Goal: Task Accomplishment & Management: Manage account settings

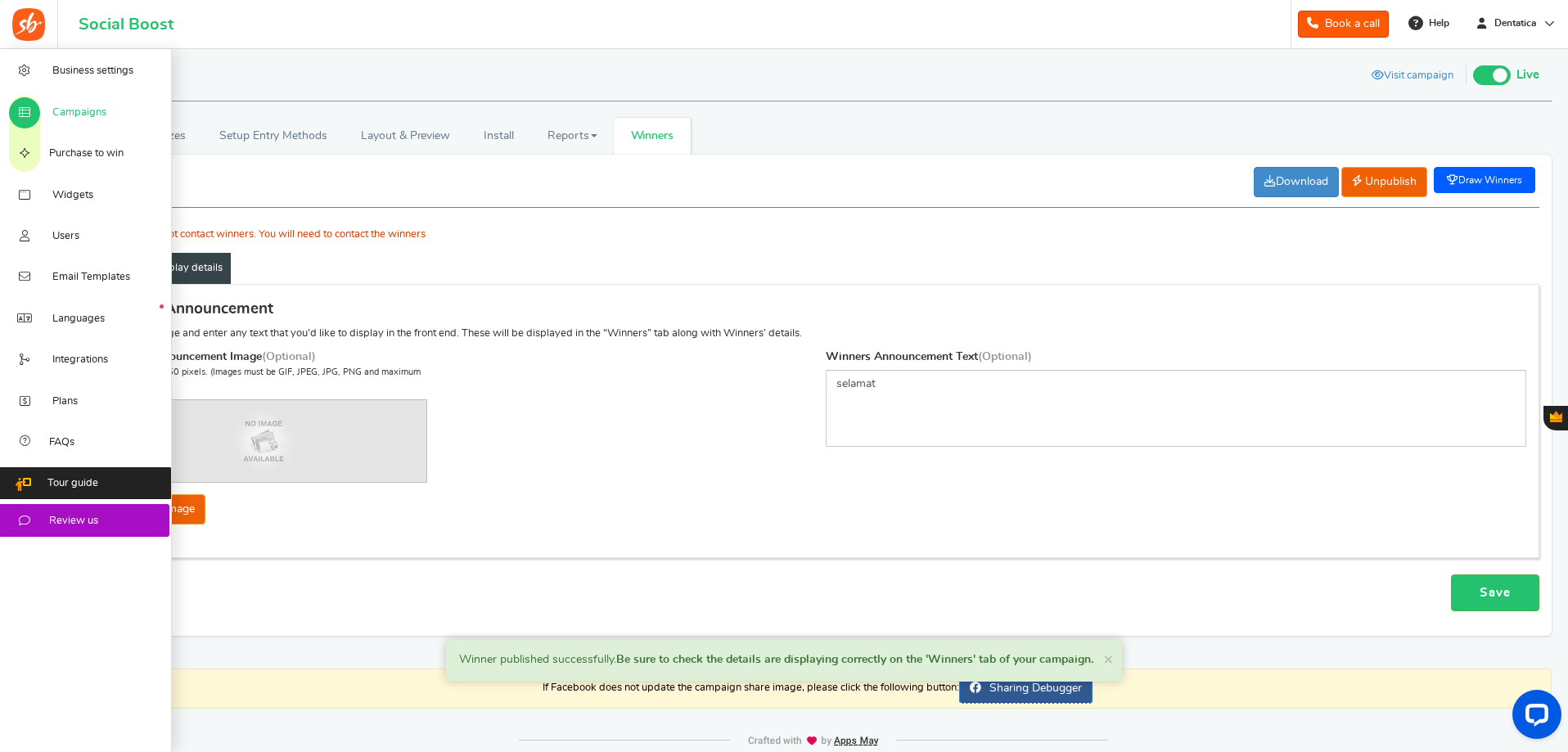
click at [74, 109] on span "Campaigns" at bounding box center [80, 113] width 54 height 15
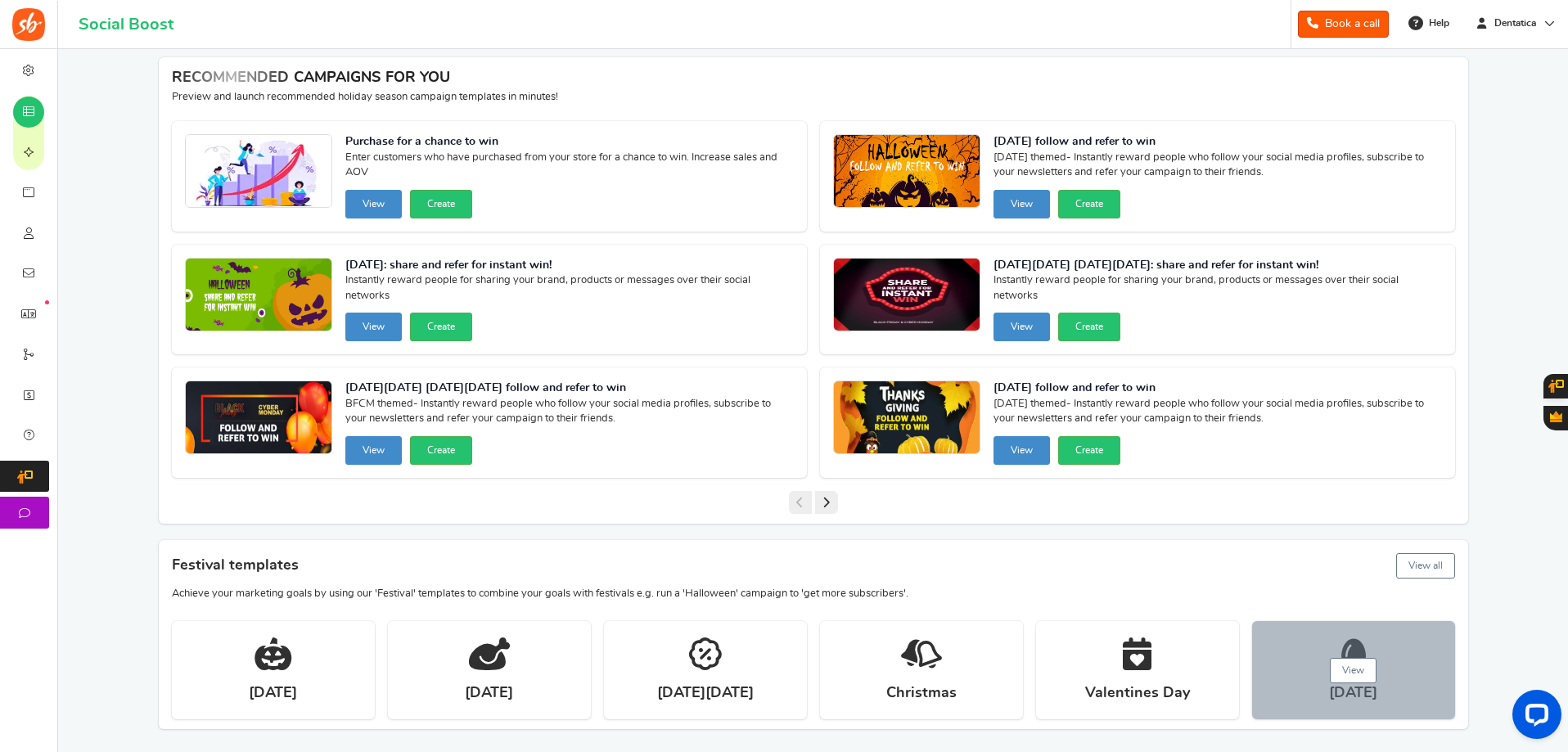
scroll to position [82, 0]
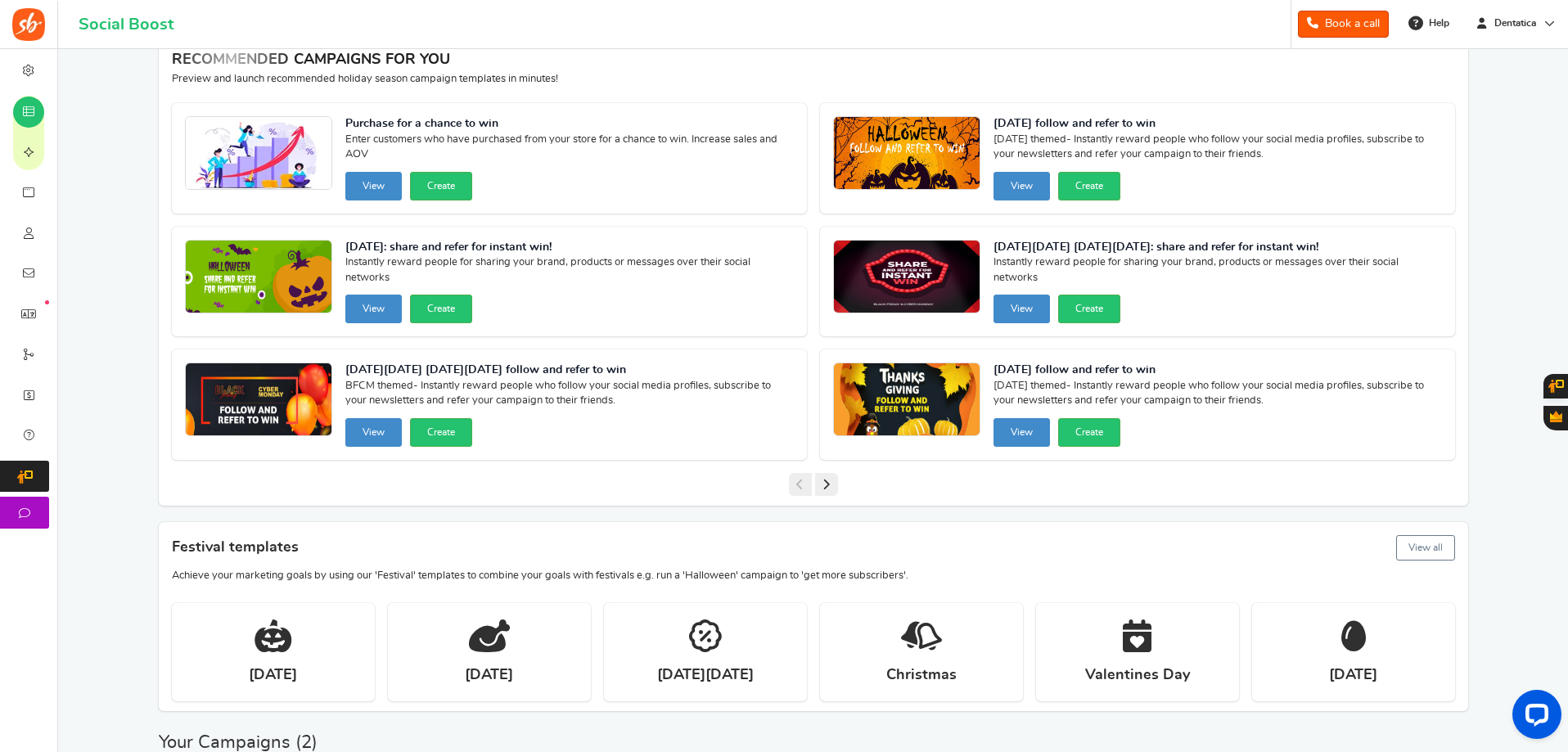
click at [1448, 549] on button "View all" at bounding box center [1426, 548] width 59 height 25
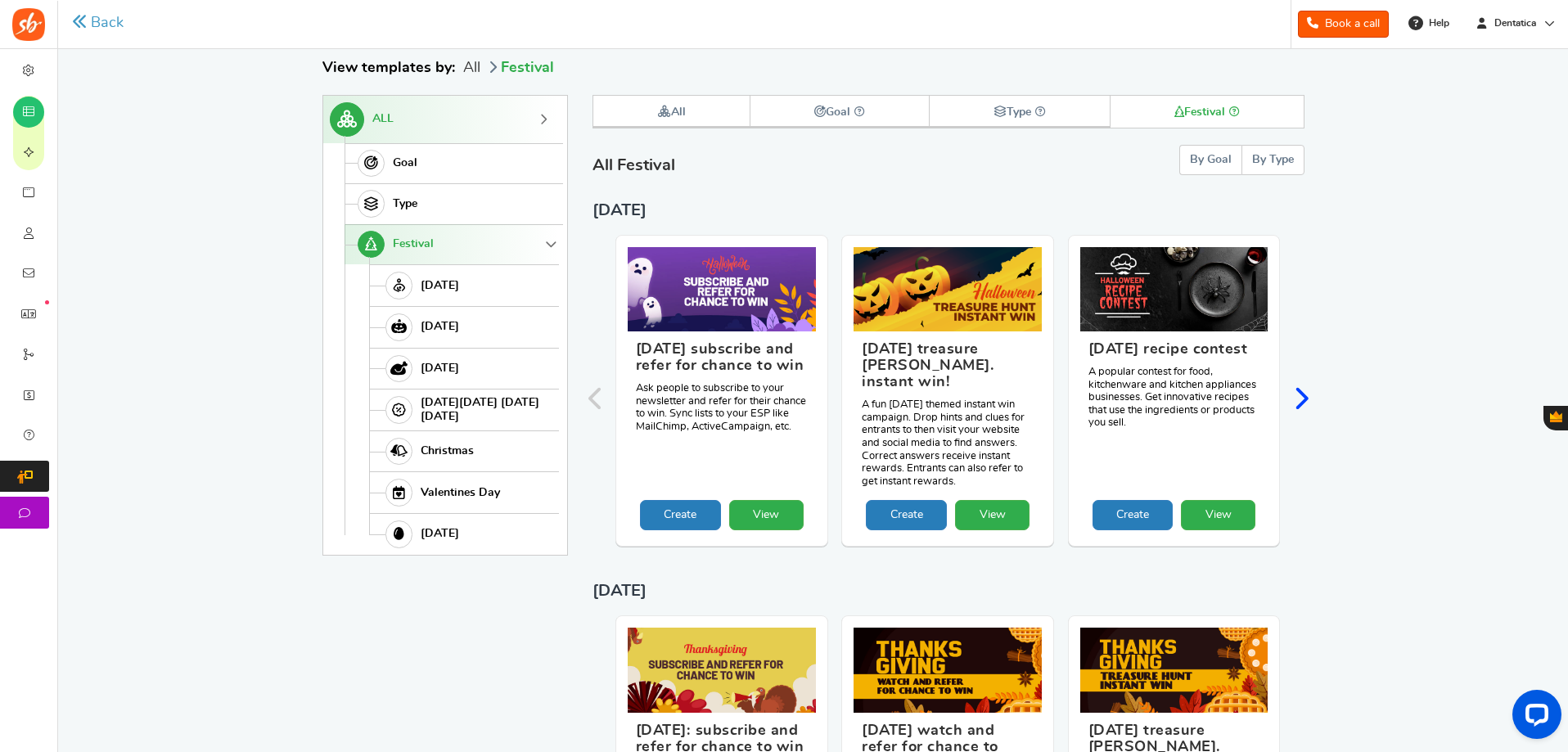
scroll to position [170, 0]
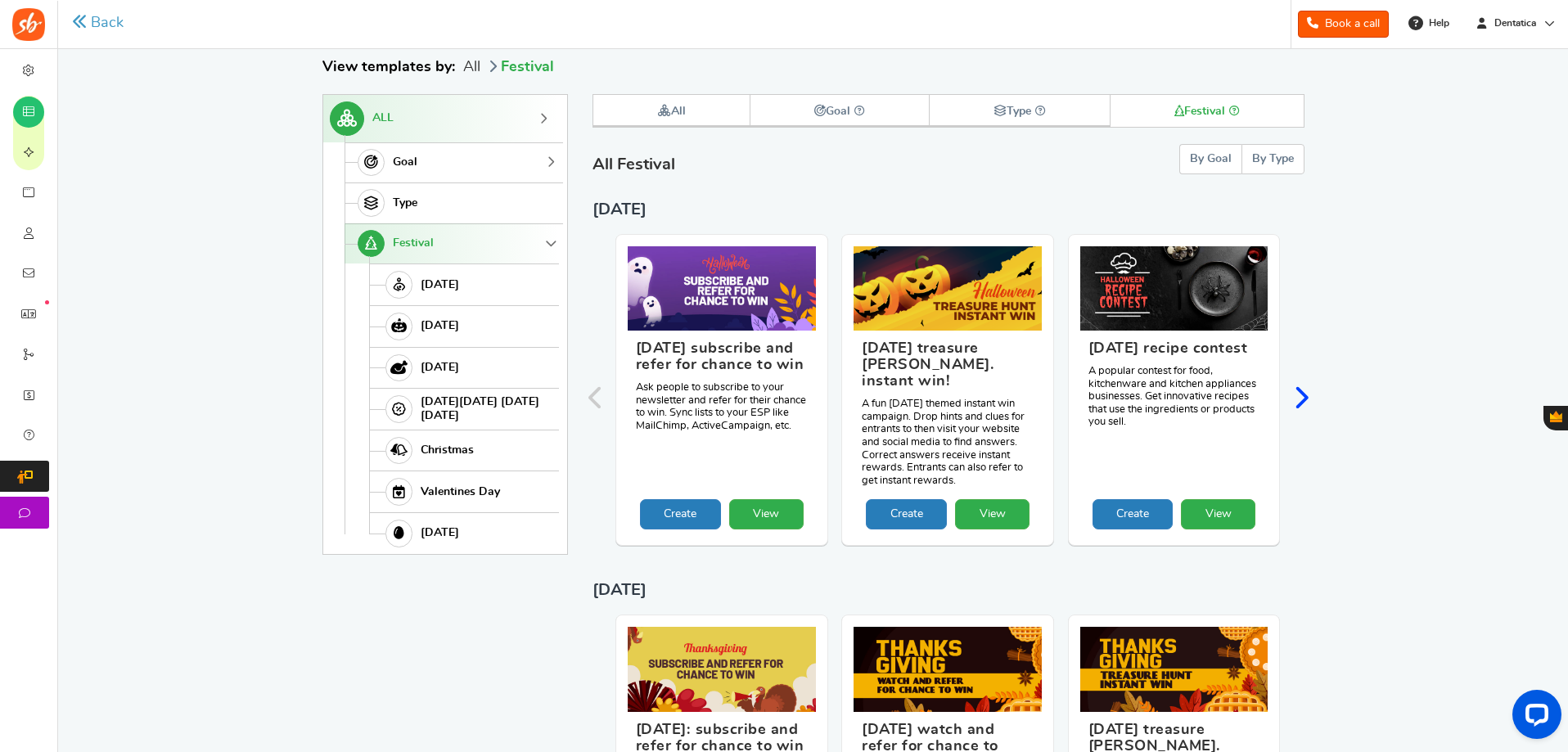
click at [448, 167] on link "Goal" at bounding box center [452, 162] width 214 height 41
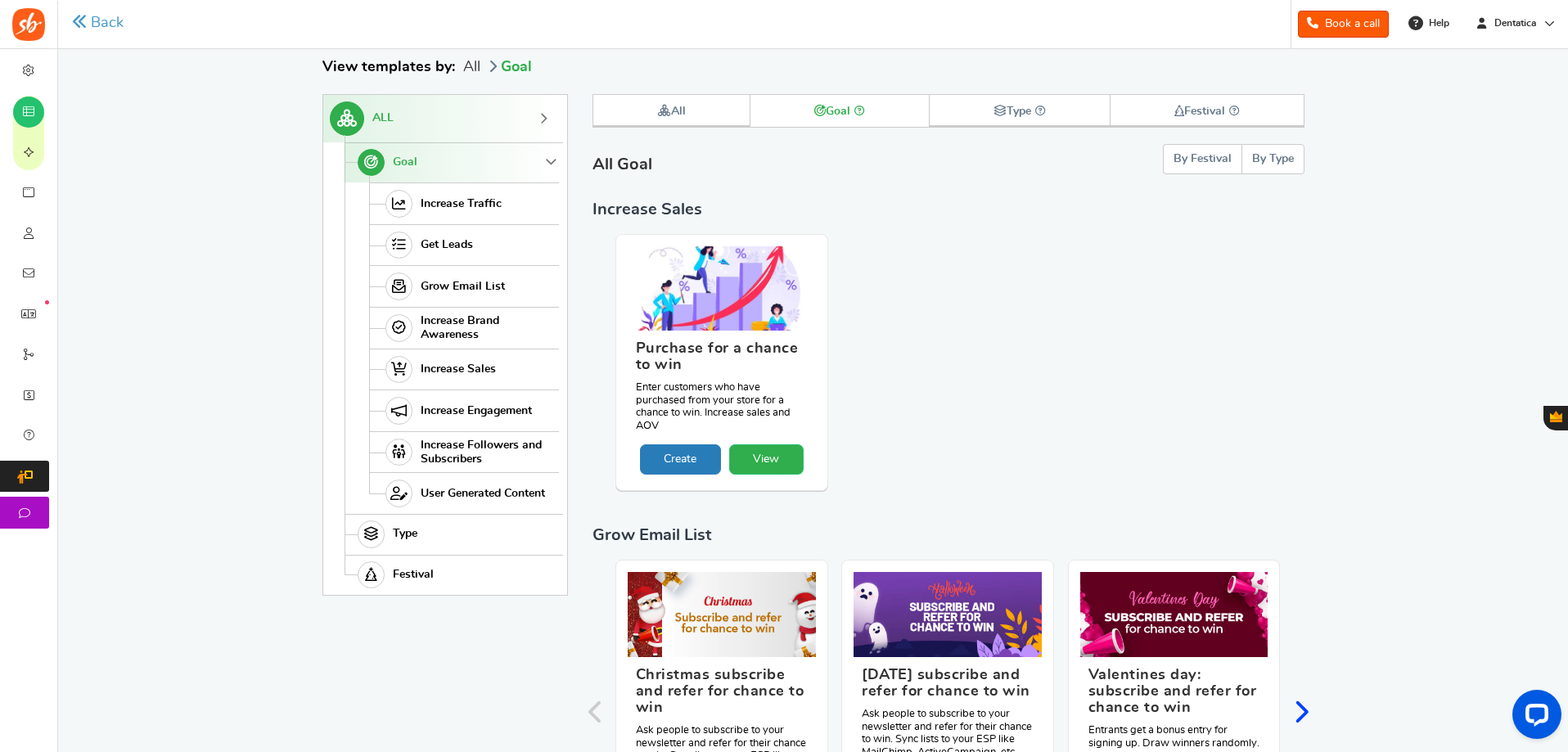
click at [763, 456] on link "View" at bounding box center [766, 460] width 75 height 30
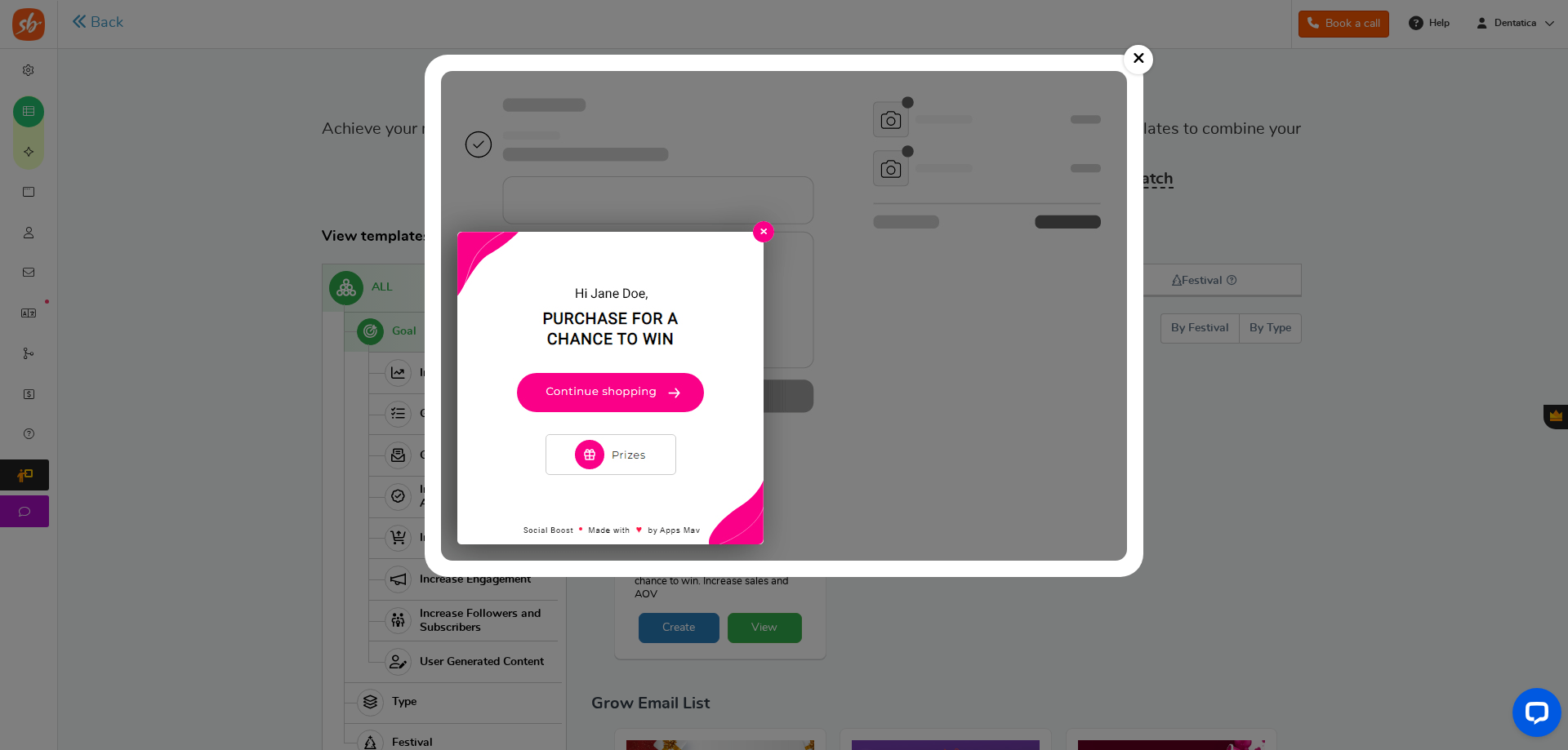
click at [759, 238] on img at bounding box center [784, 316] width 686 height 490
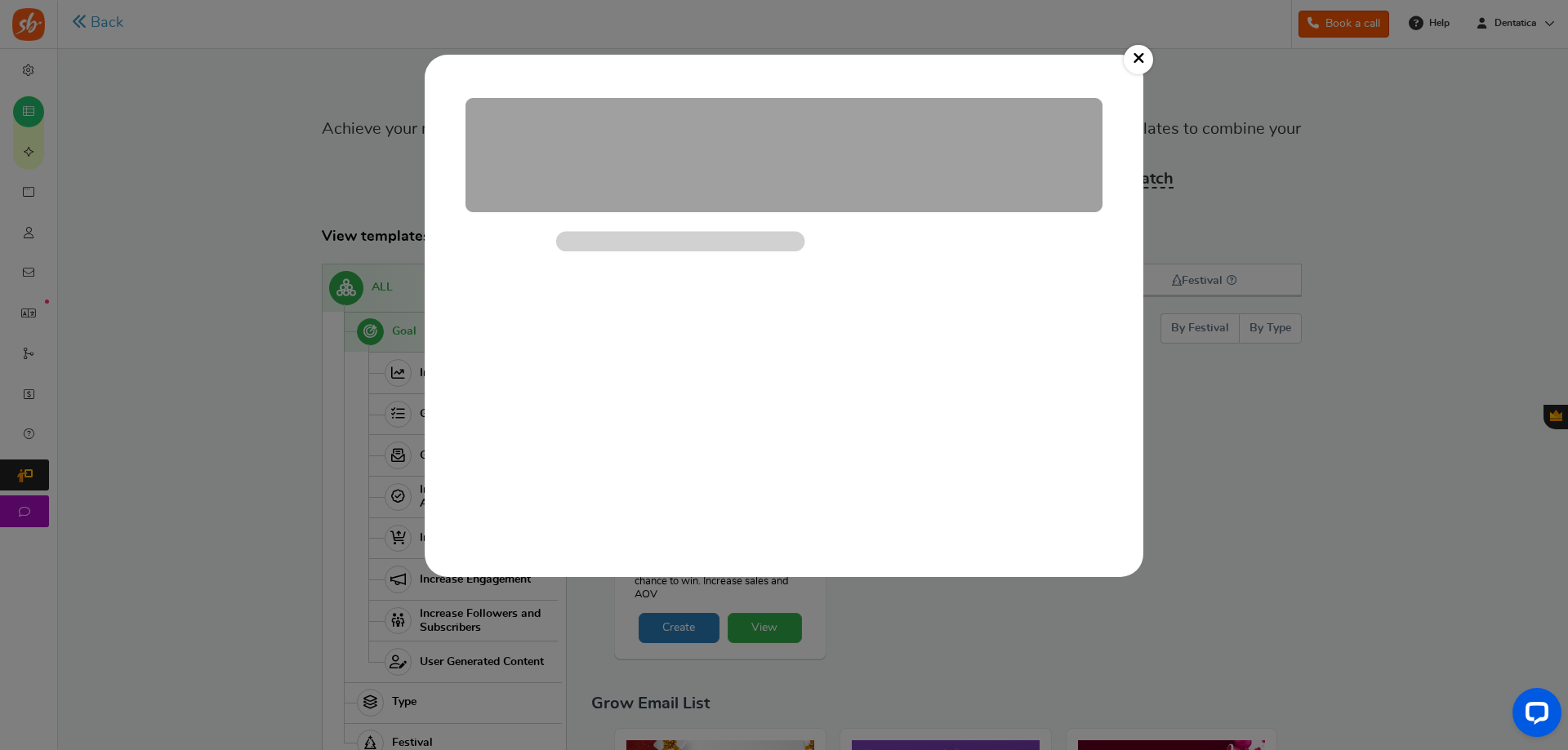
click at [667, 403] on img at bounding box center [784, 316] width 686 height 490
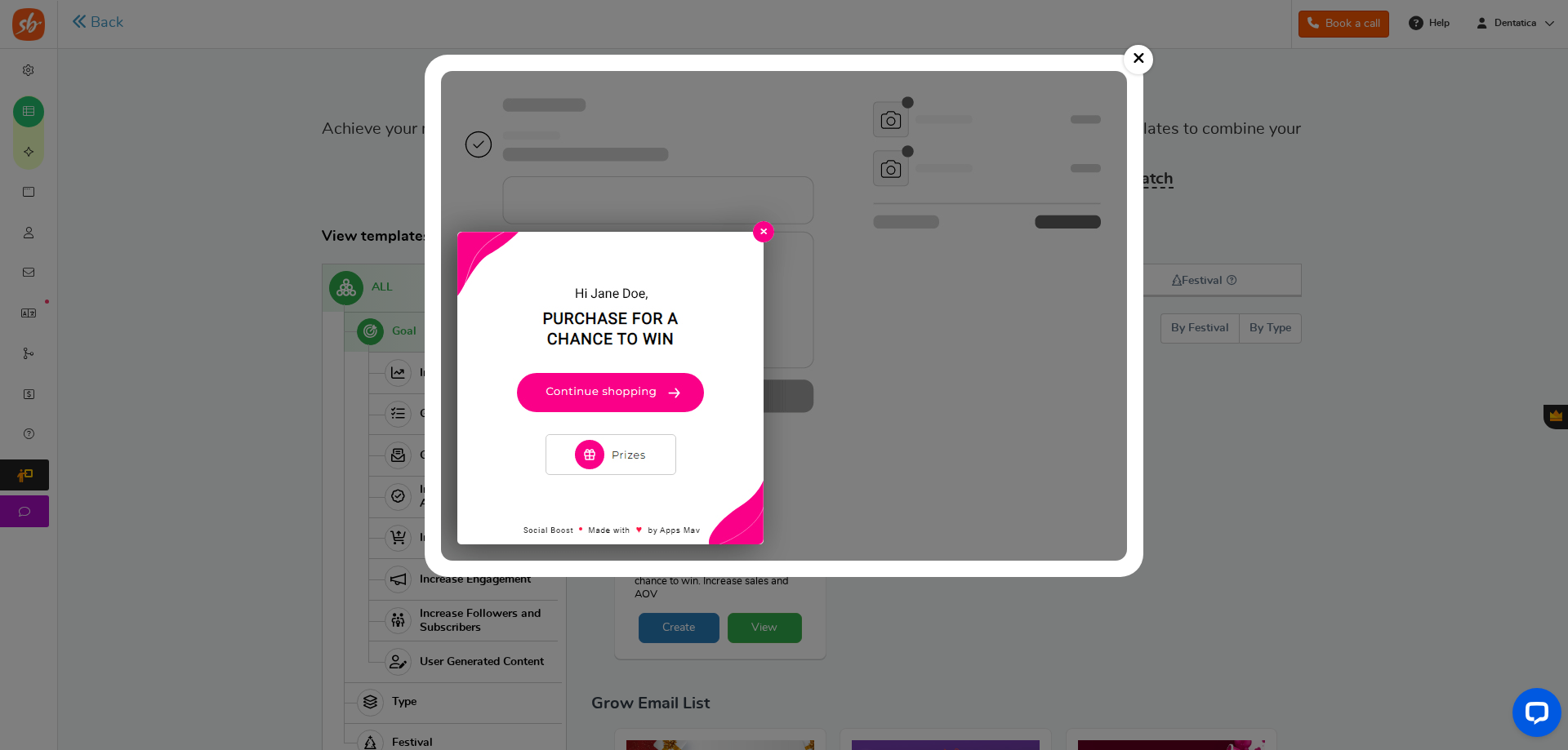
click at [665, 391] on img at bounding box center [784, 316] width 686 height 490
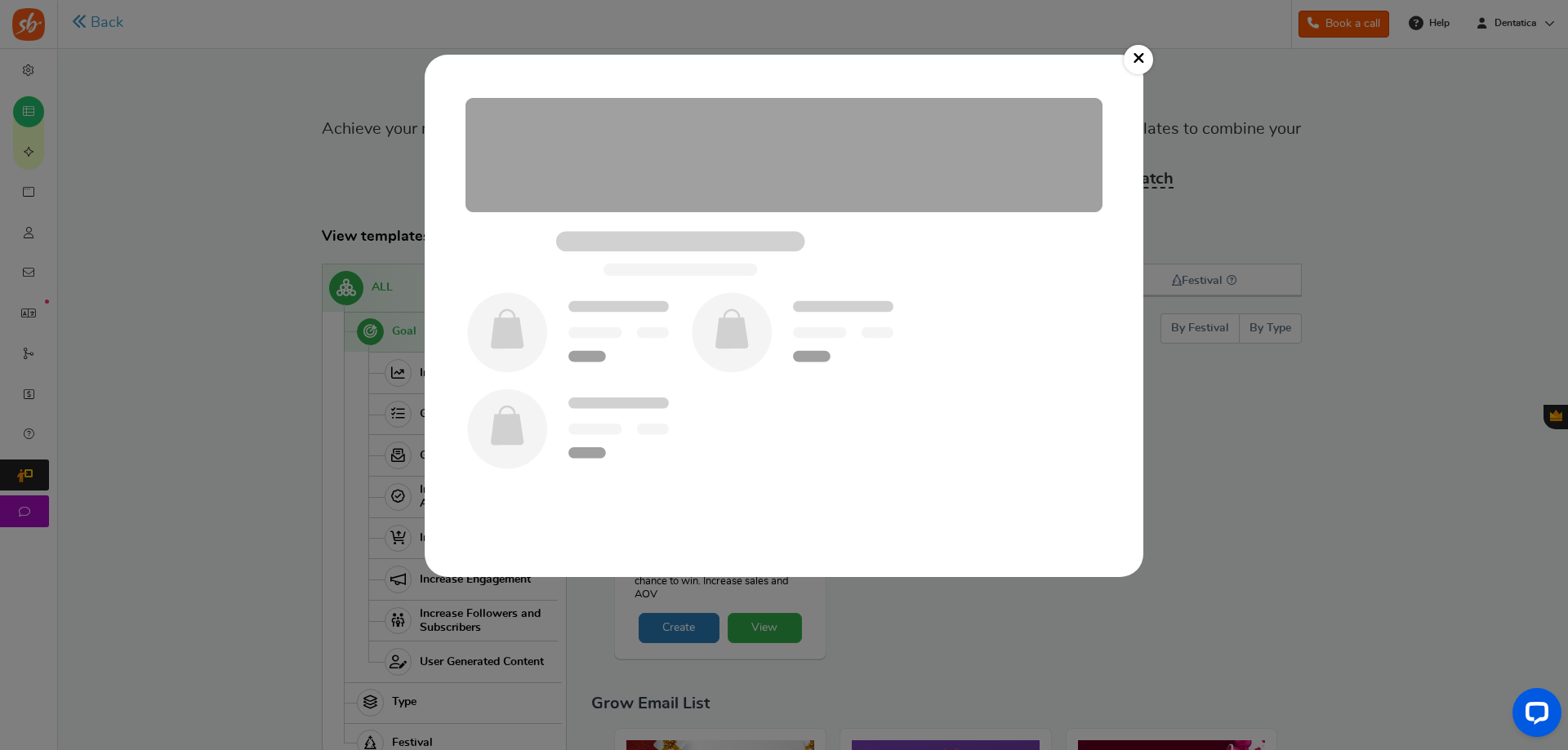
click at [616, 460] on img at bounding box center [784, 316] width 686 height 490
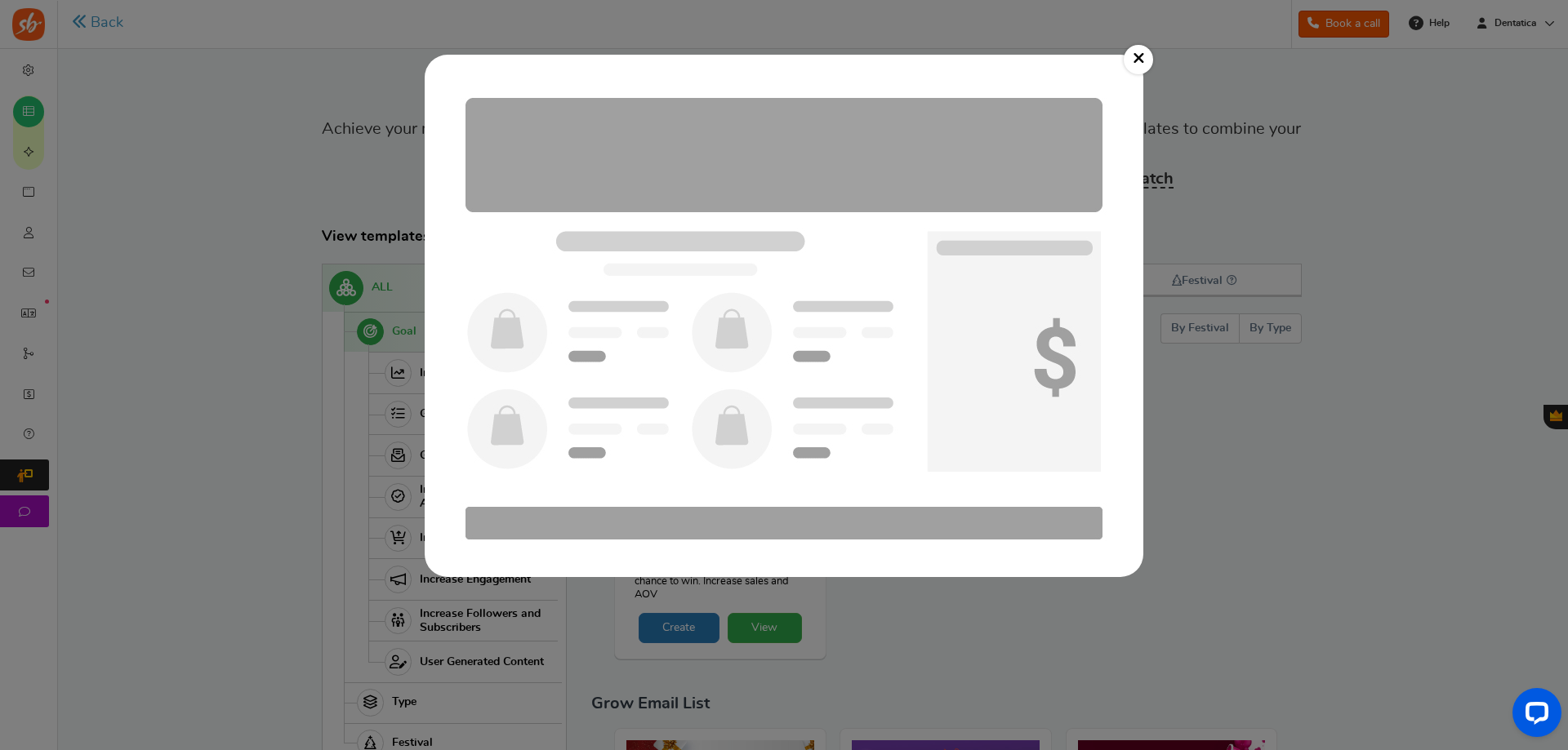
click at [651, 409] on img at bounding box center [784, 316] width 686 height 490
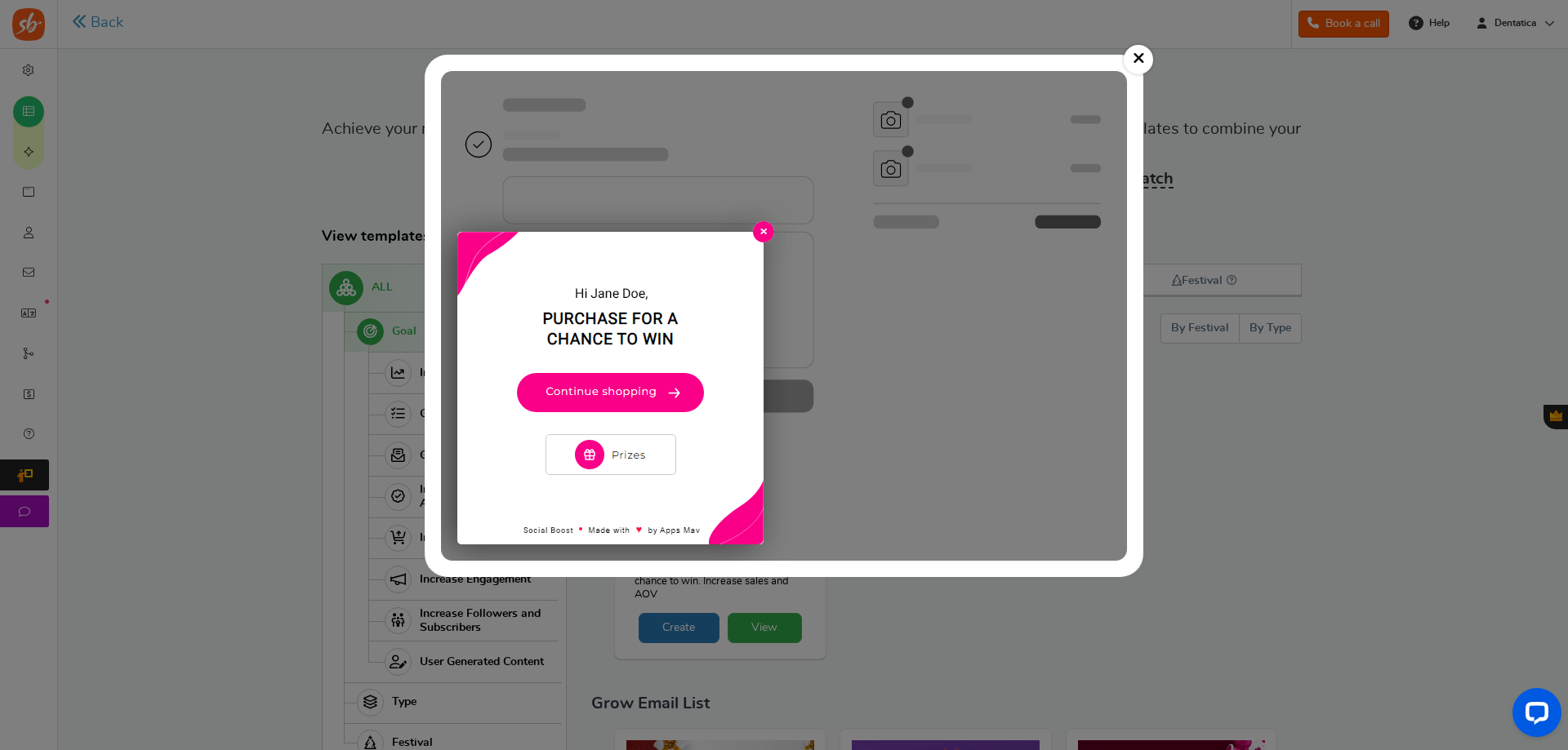
click at [677, 373] on img at bounding box center [784, 316] width 686 height 490
click at [678, 366] on img at bounding box center [784, 316] width 686 height 490
click at [622, 371] on img at bounding box center [784, 316] width 686 height 490
click at [603, 403] on img at bounding box center [784, 316] width 686 height 490
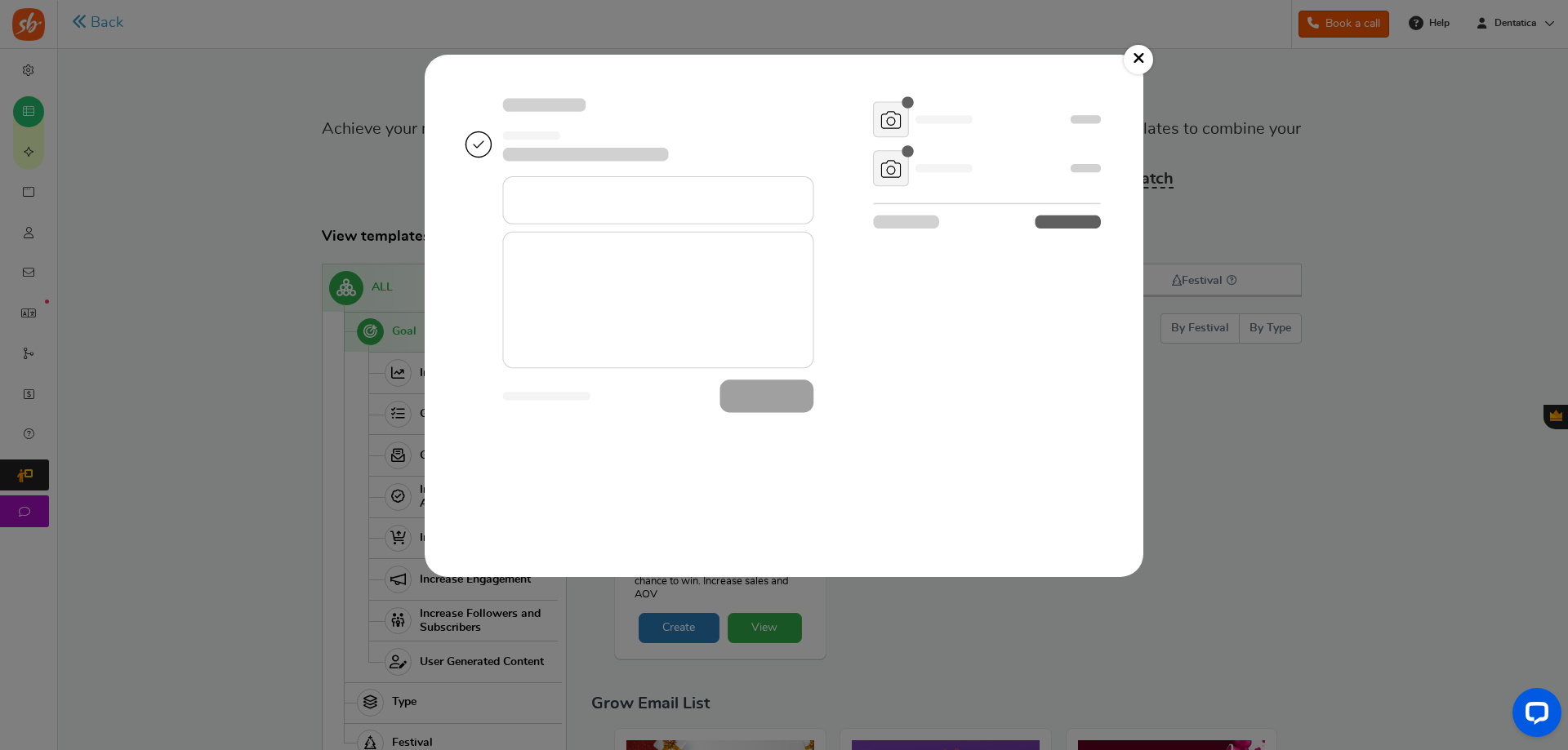
click at [836, 389] on img at bounding box center [784, 316] width 686 height 490
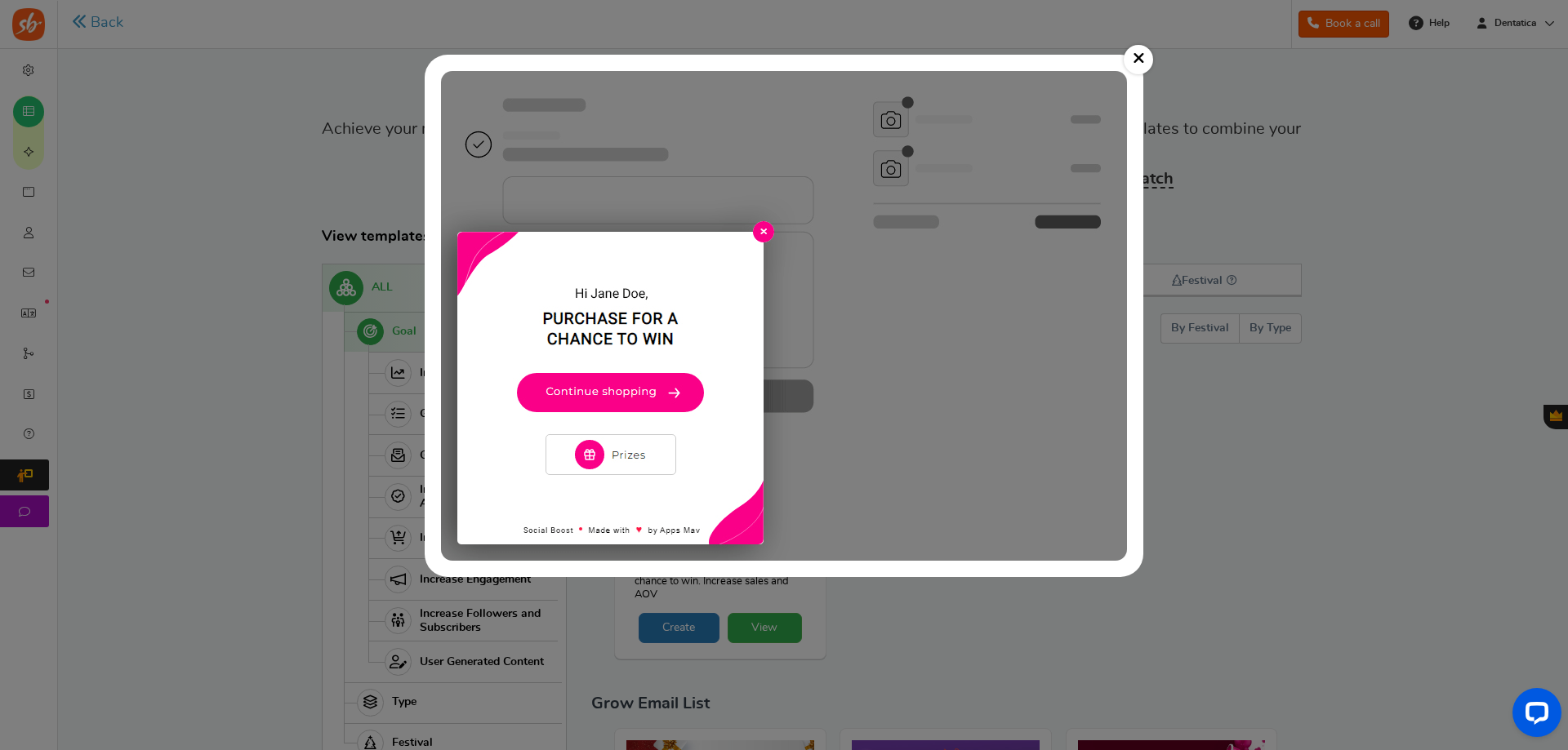
click at [1137, 63] on link "×" at bounding box center [1138, 59] width 29 height 29
